Goal: Find specific page/section: Find specific page/section

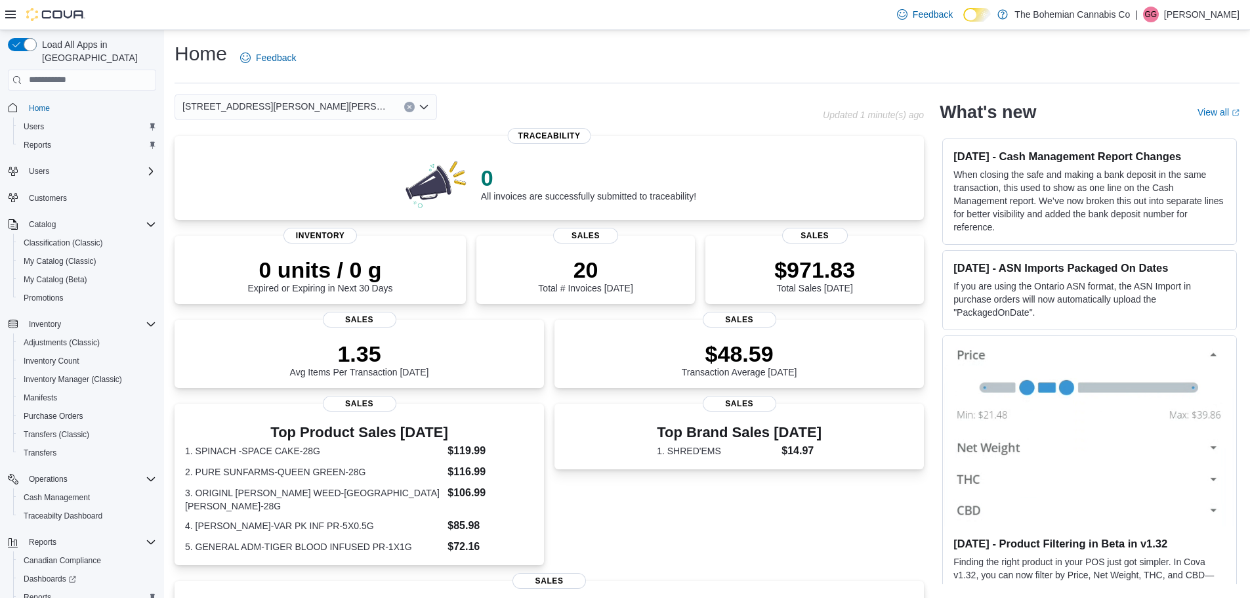
click at [408, 107] on icon "Clear input" at bounding box center [409, 106] width 5 height 5
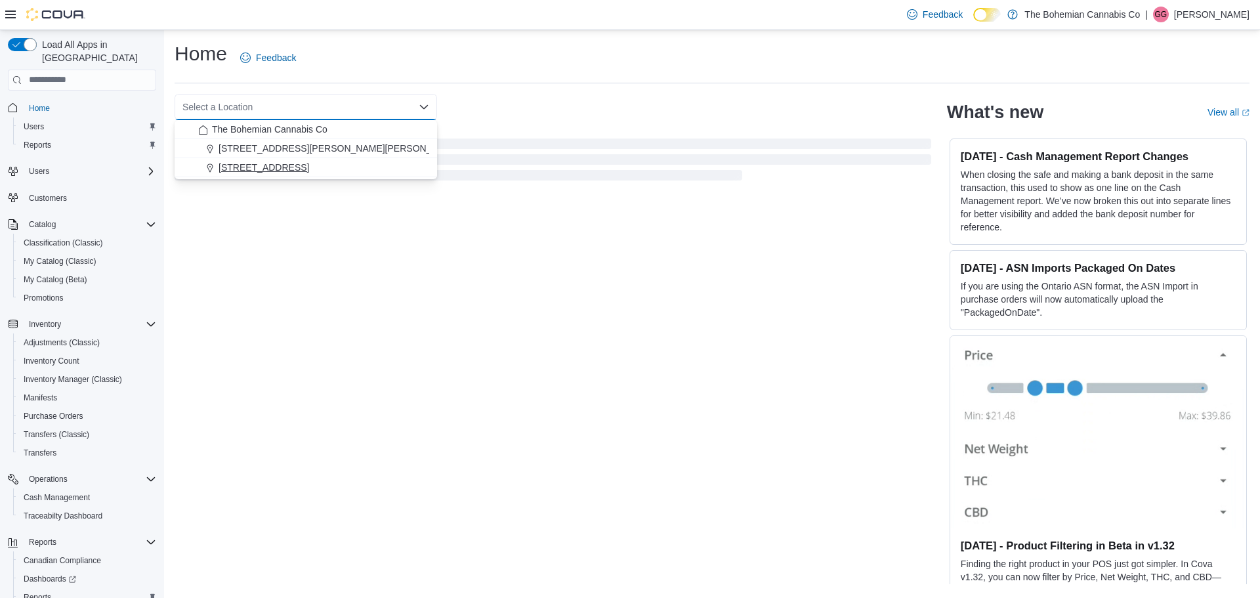
click at [309, 170] on span "710-12th St. New Westminster, BC V3M 4J6" at bounding box center [264, 167] width 91 height 13
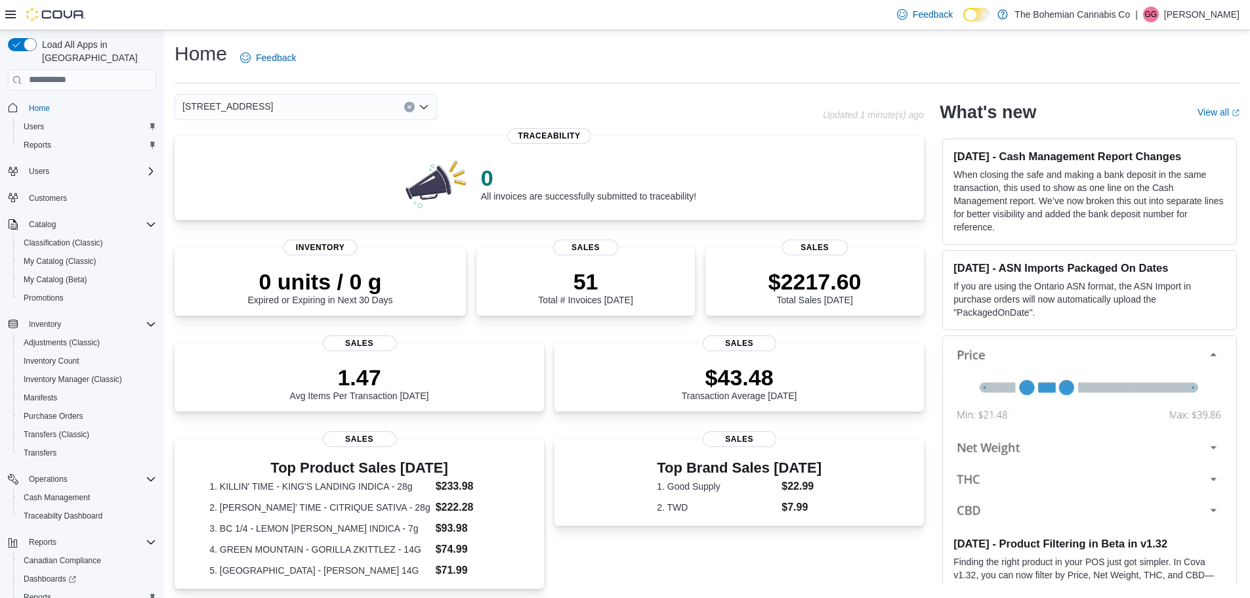
click at [414, 104] on button "Clear input" at bounding box center [409, 107] width 11 height 11
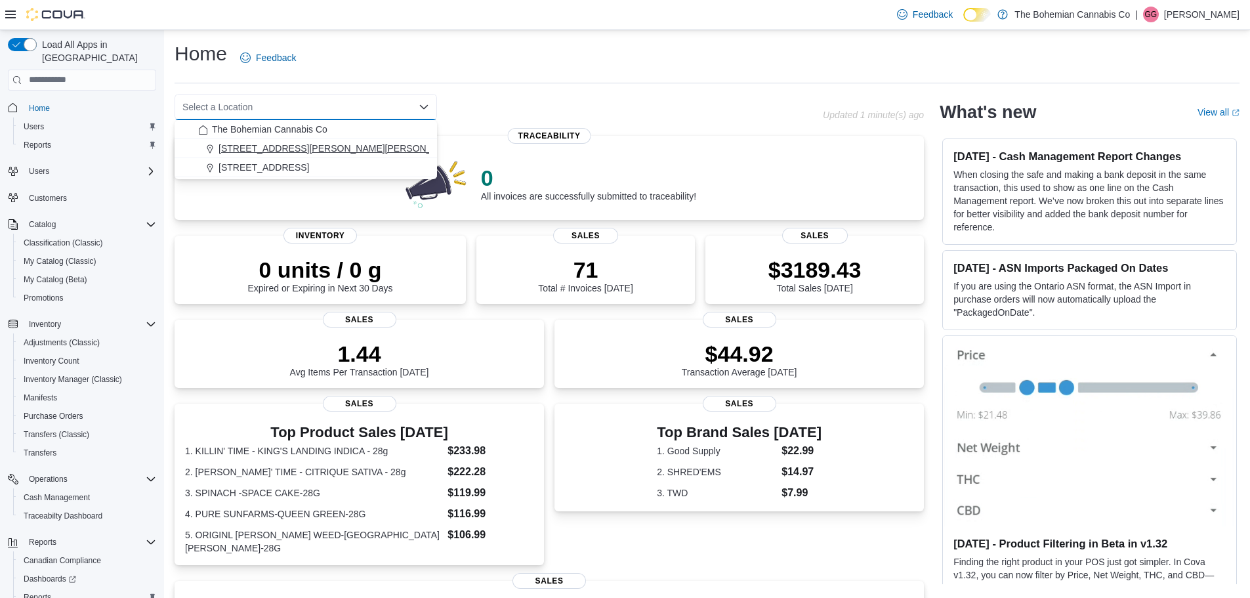
click at [356, 150] on span "3034 St. Johns St. Port Moody, BC" at bounding box center [340, 148] width 242 height 13
